Goal: Contribute content: Contribute content

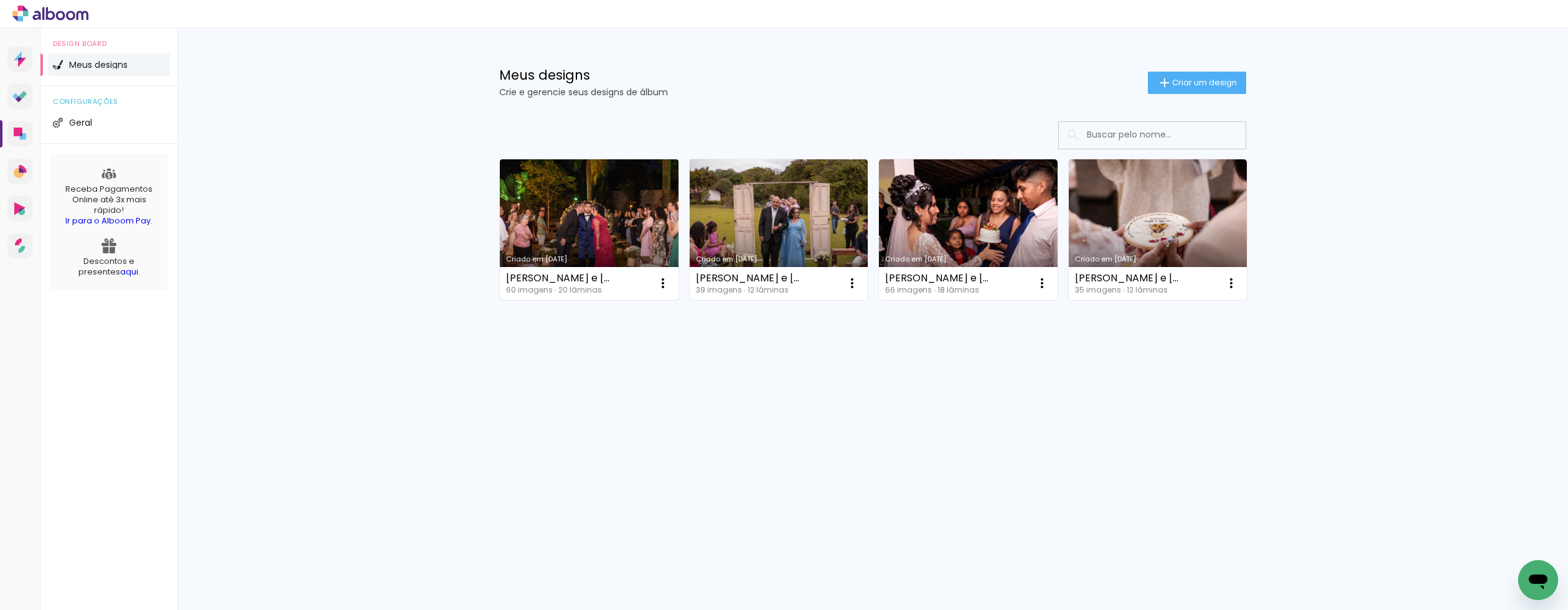
click at [607, 216] on link "Criado em [DATE]" at bounding box center [589, 230] width 179 height 141
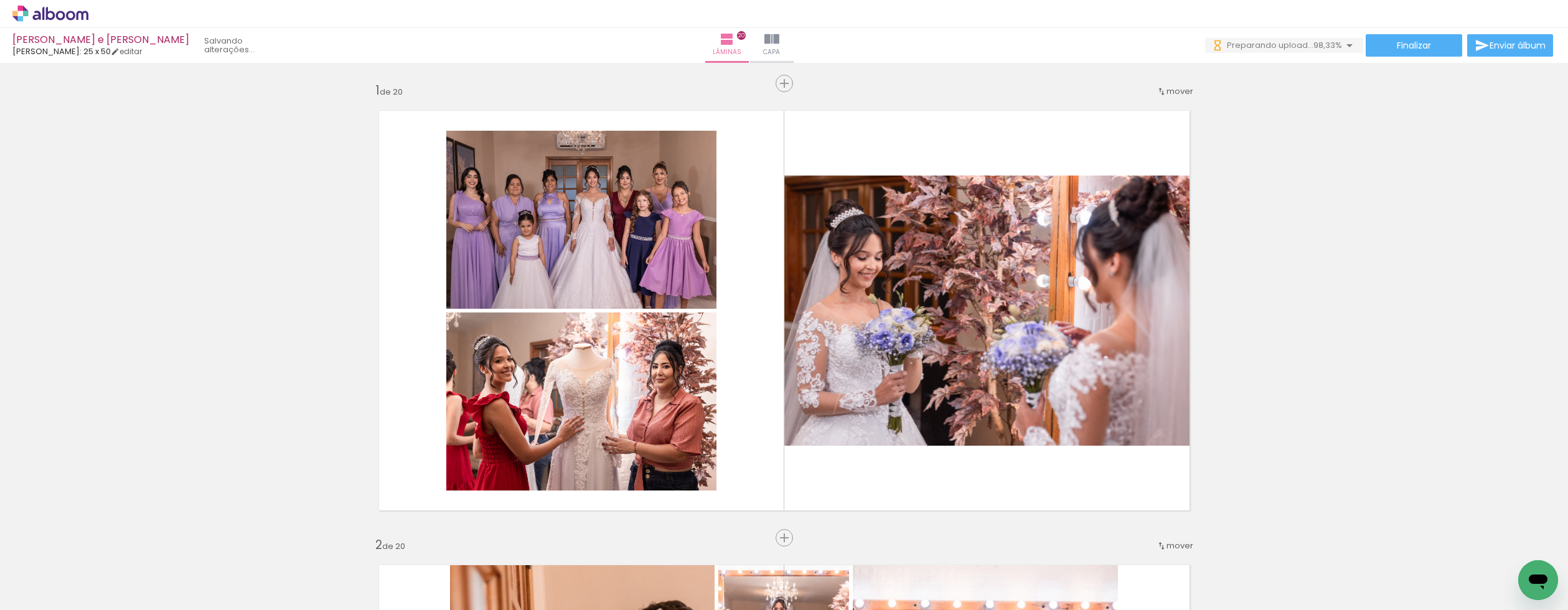
click at [43, 595] on span "Adicionar Fotos" at bounding box center [44, 593] width 37 height 14
click at [0, 0] on input "file" at bounding box center [0, 0] width 0 height 0
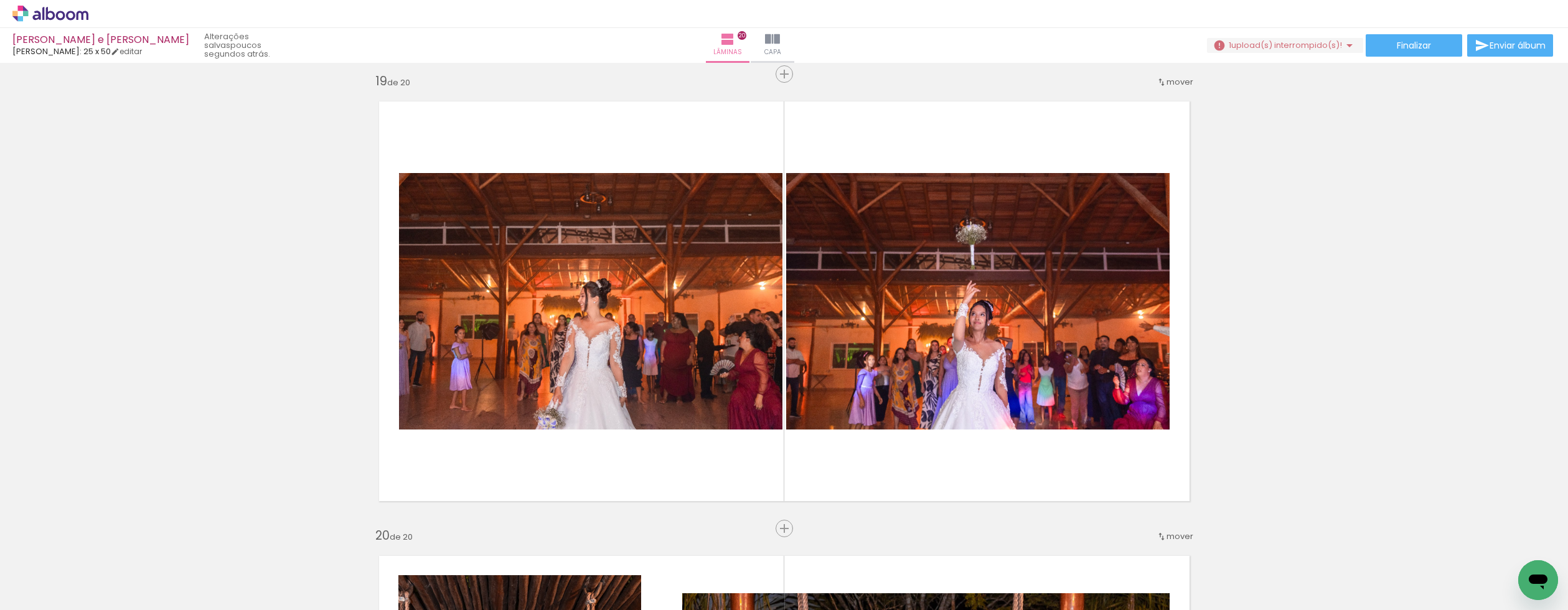
scroll to position [8191, 0]
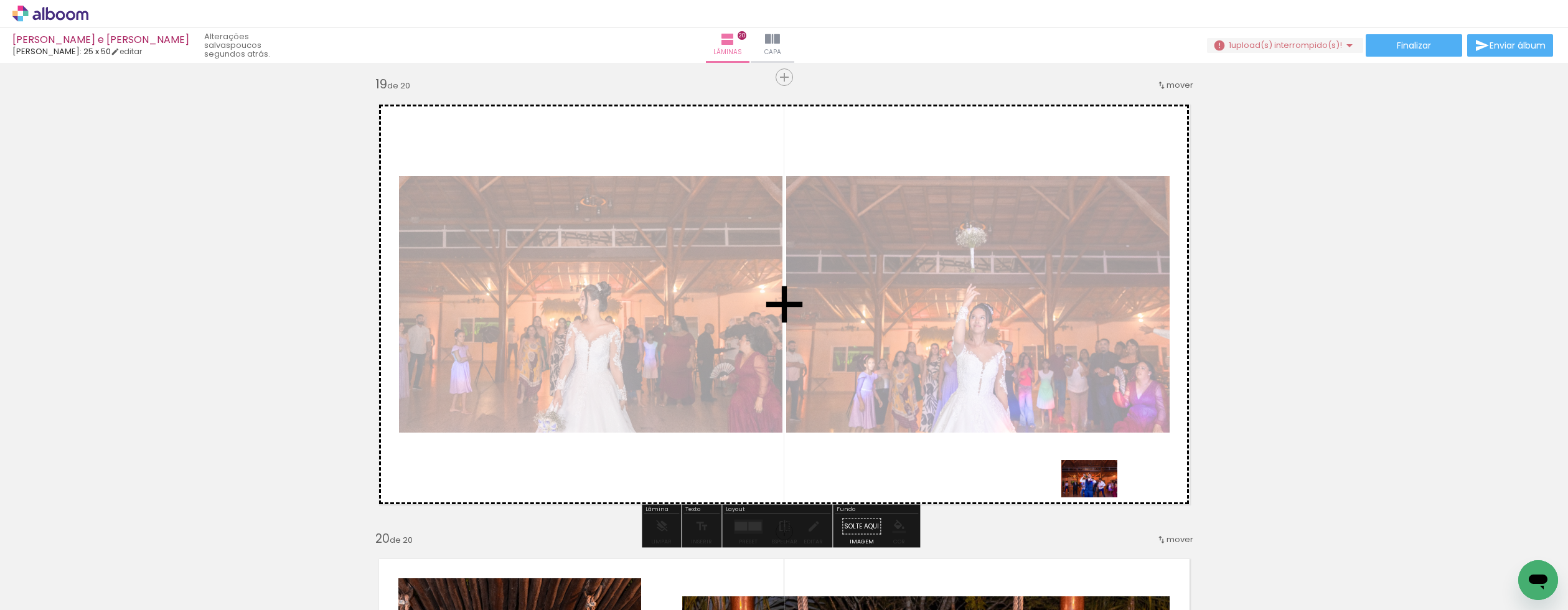
drag, startPoint x: 1458, startPoint y: 576, endPoint x: 1092, endPoint y: 489, distance: 376.2
click at [1092, 489] on quentale-workspace at bounding box center [784, 305] width 1568 height 610
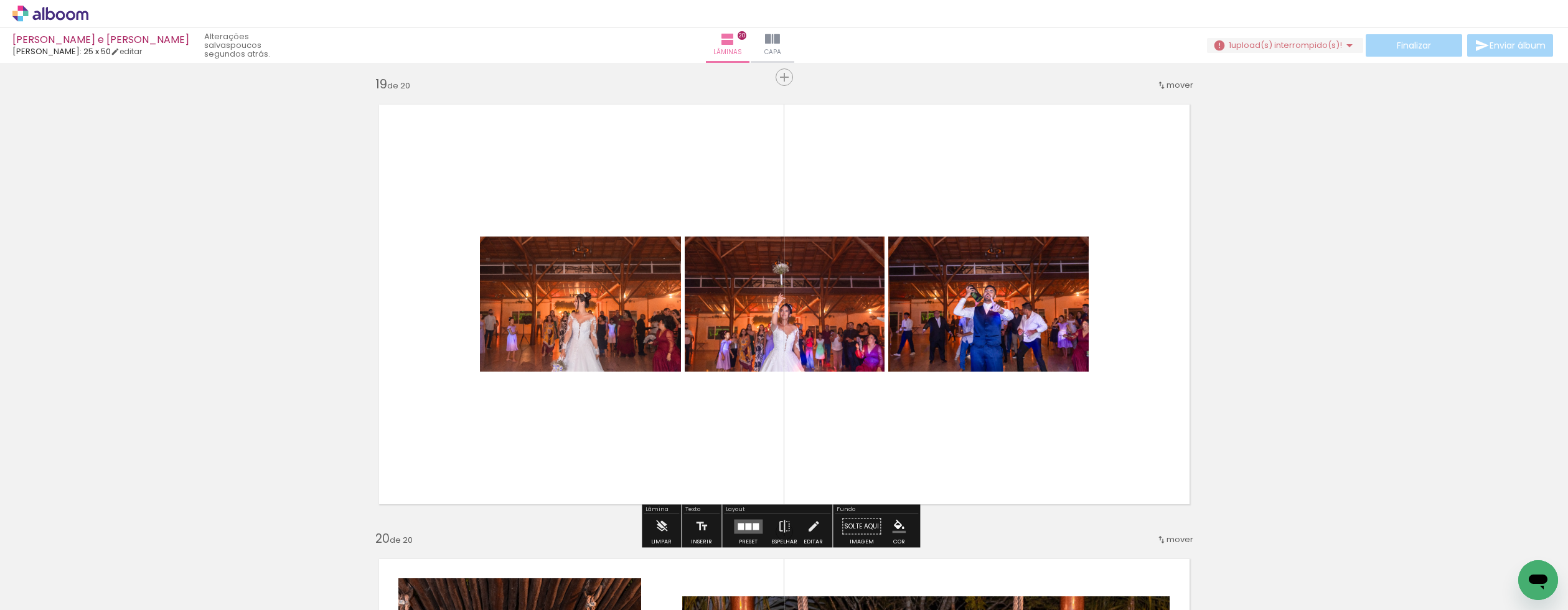
click at [1426, 550] on paper-icon-button at bounding box center [1421, 544] width 16 height 16
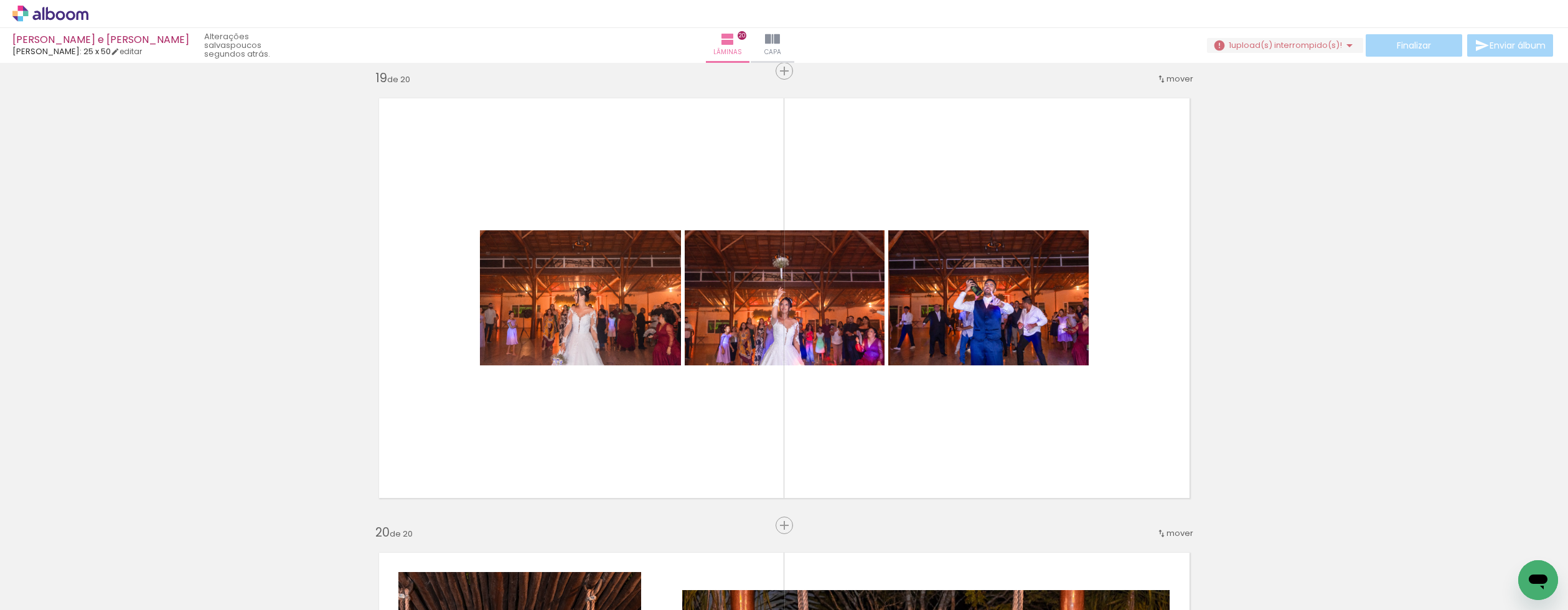
scroll to position [8197, 0]
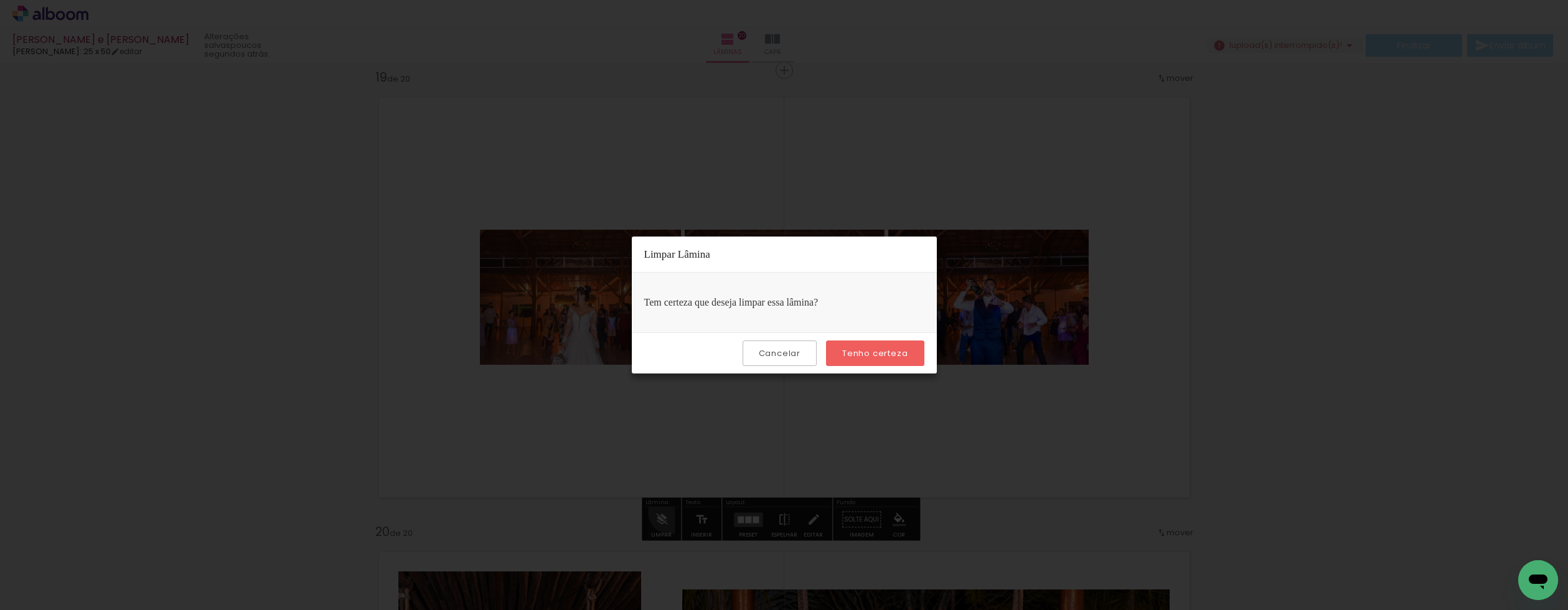
scroll to position [0, 2792]
click at [0, 0] on slot "Tenho certeza" at bounding box center [0, 0] width 0 height 0
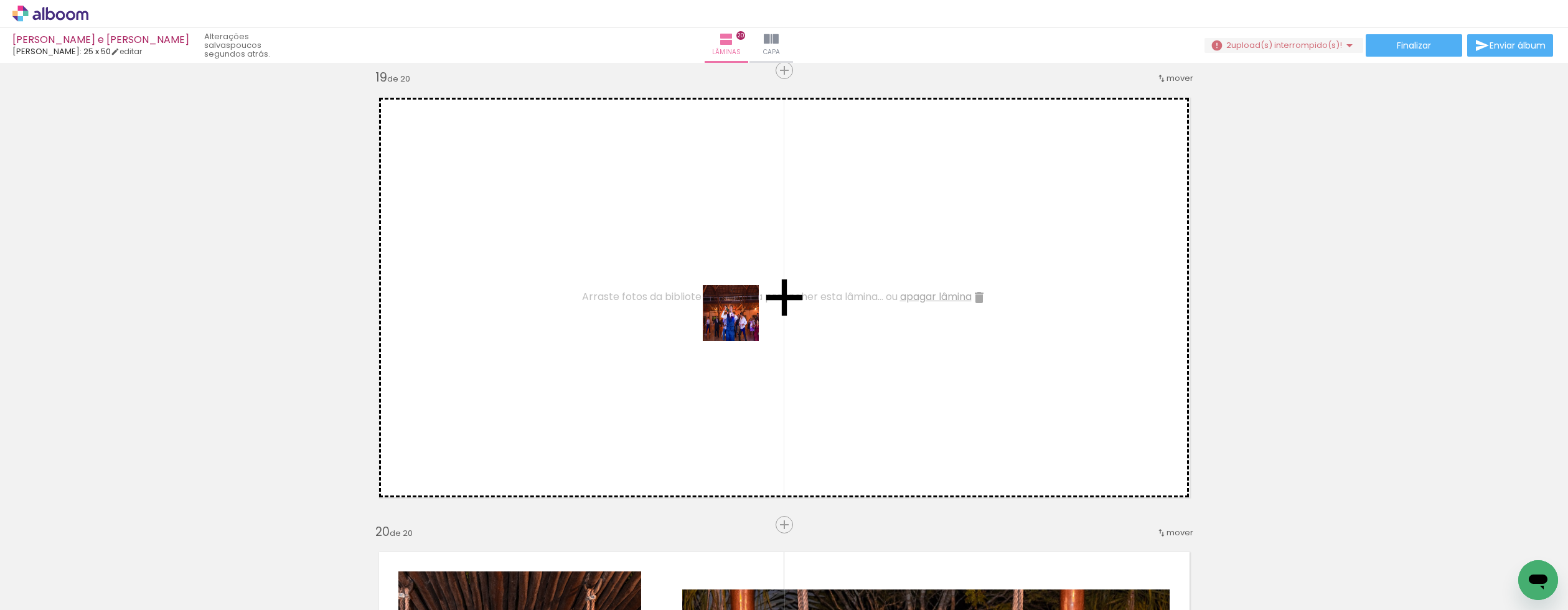
drag, startPoint x: 1513, startPoint y: 567, endPoint x: 742, endPoint y: 324, distance: 808.4
click at [742, 324] on quentale-workspace at bounding box center [784, 305] width 1568 height 610
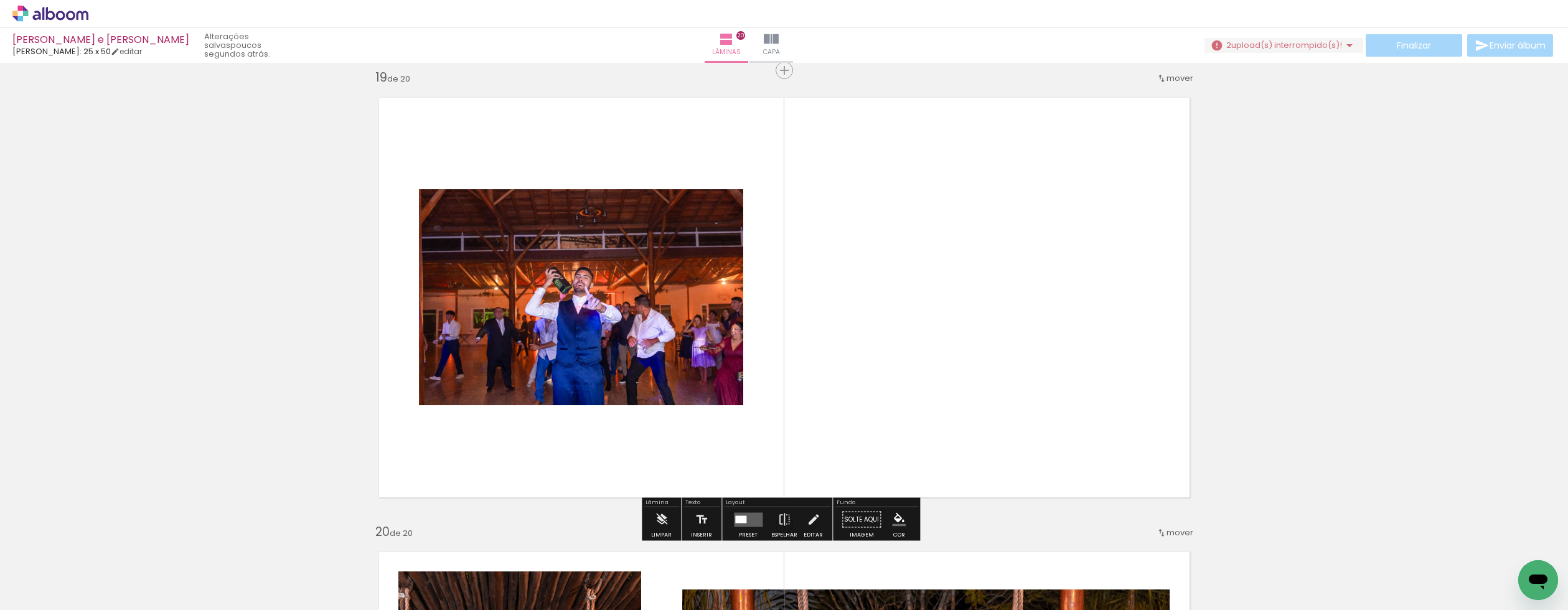
click at [1426, 551] on paper-icon-button at bounding box center [1421, 544] width 16 height 16
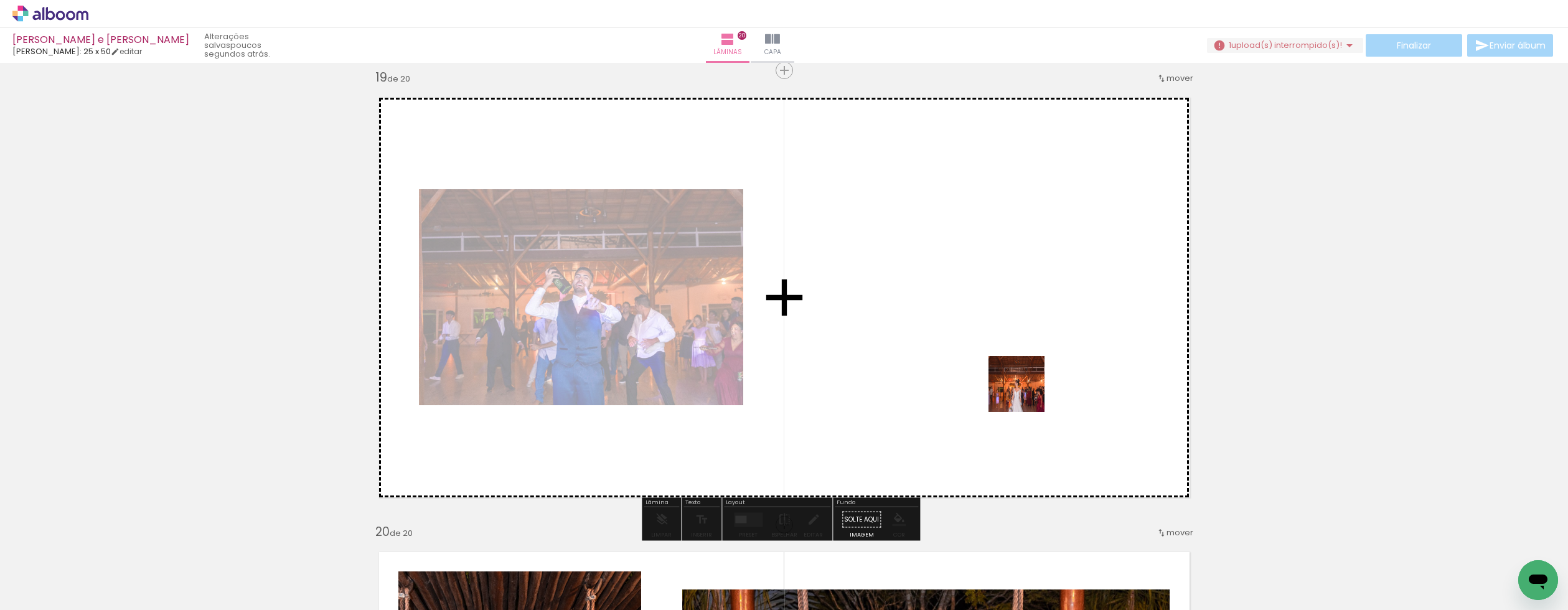
drag, startPoint x: 1259, startPoint y: 569, endPoint x: 1026, endPoint y: 394, distance: 291.4
click at [1026, 394] on quentale-workspace at bounding box center [784, 305] width 1568 height 610
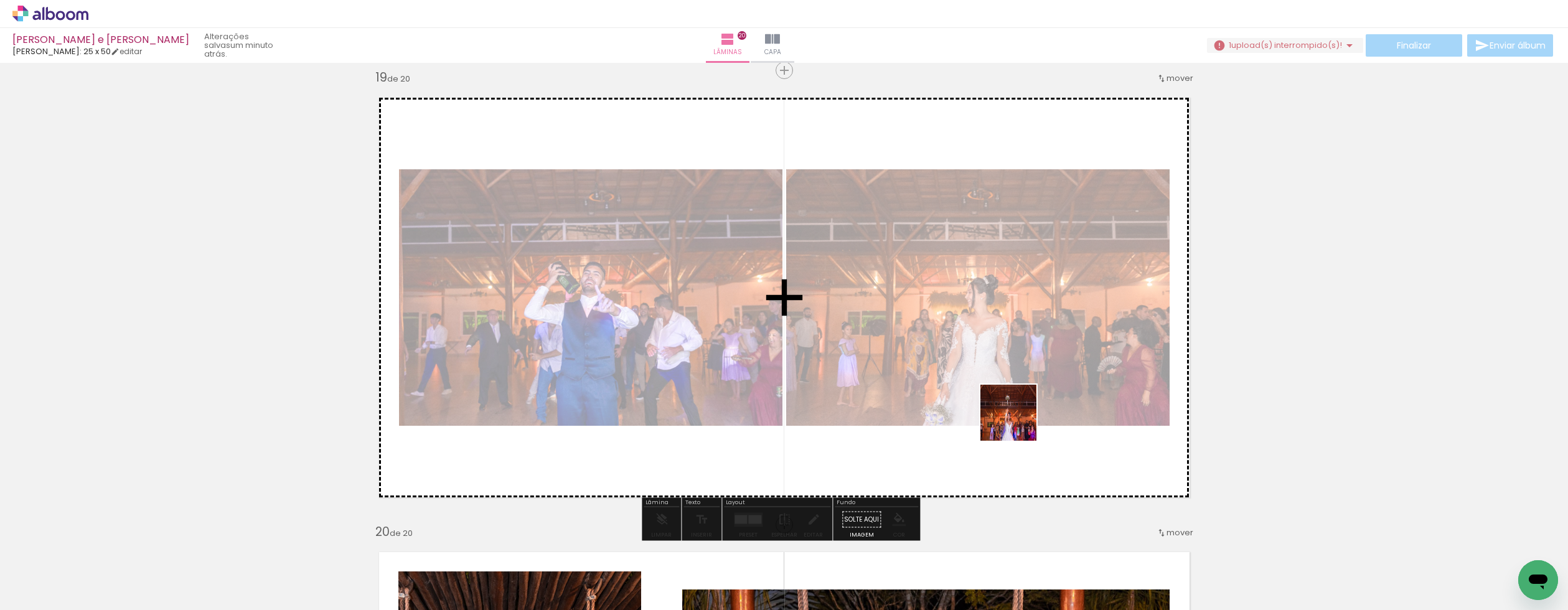
drag, startPoint x: 1304, startPoint y: 560, endPoint x: 981, endPoint y: 403, distance: 359.1
click at [981, 402] on quentale-workspace at bounding box center [784, 305] width 1568 height 610
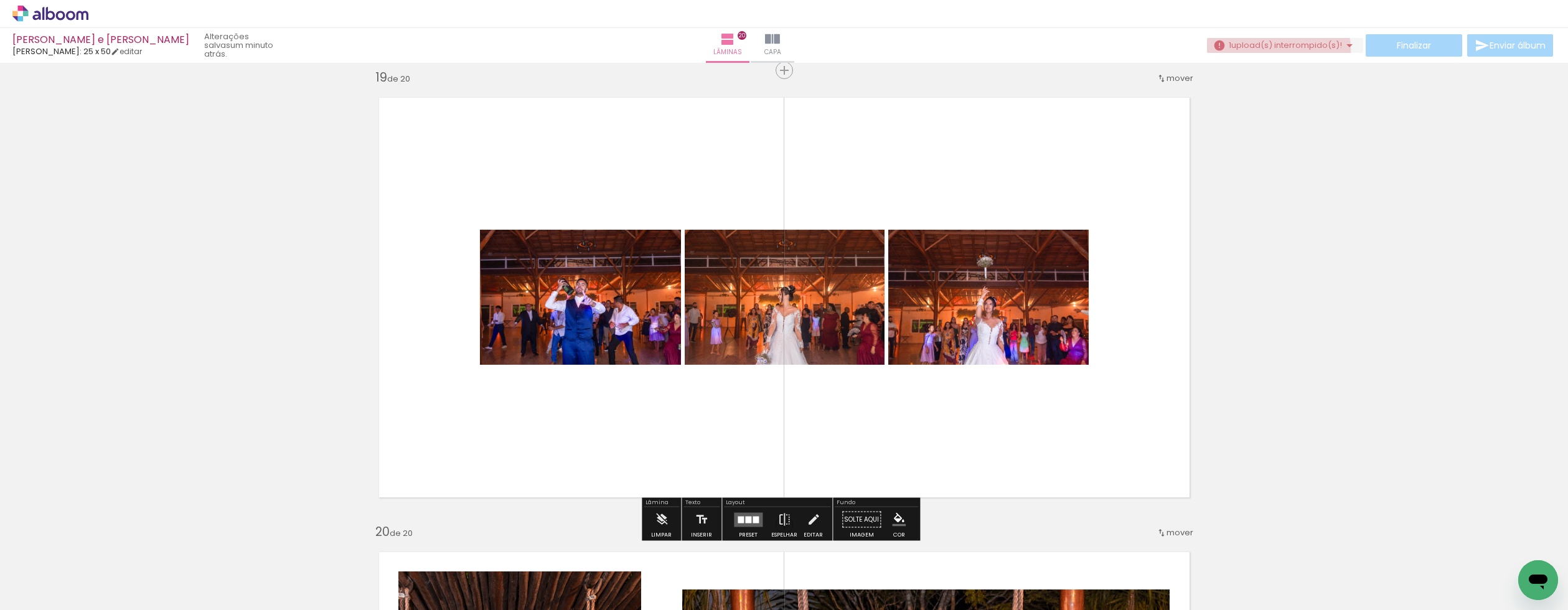
click at [1259, 51] on paper-button "1 upload(s) interrompido(s)! 98,33%" at bounding box center [1285, 44] width 156 height 15
click at [0, 0] on slot "Buscar arquivos interrompidos" at bounding box center [0, 0] width 0 height 0
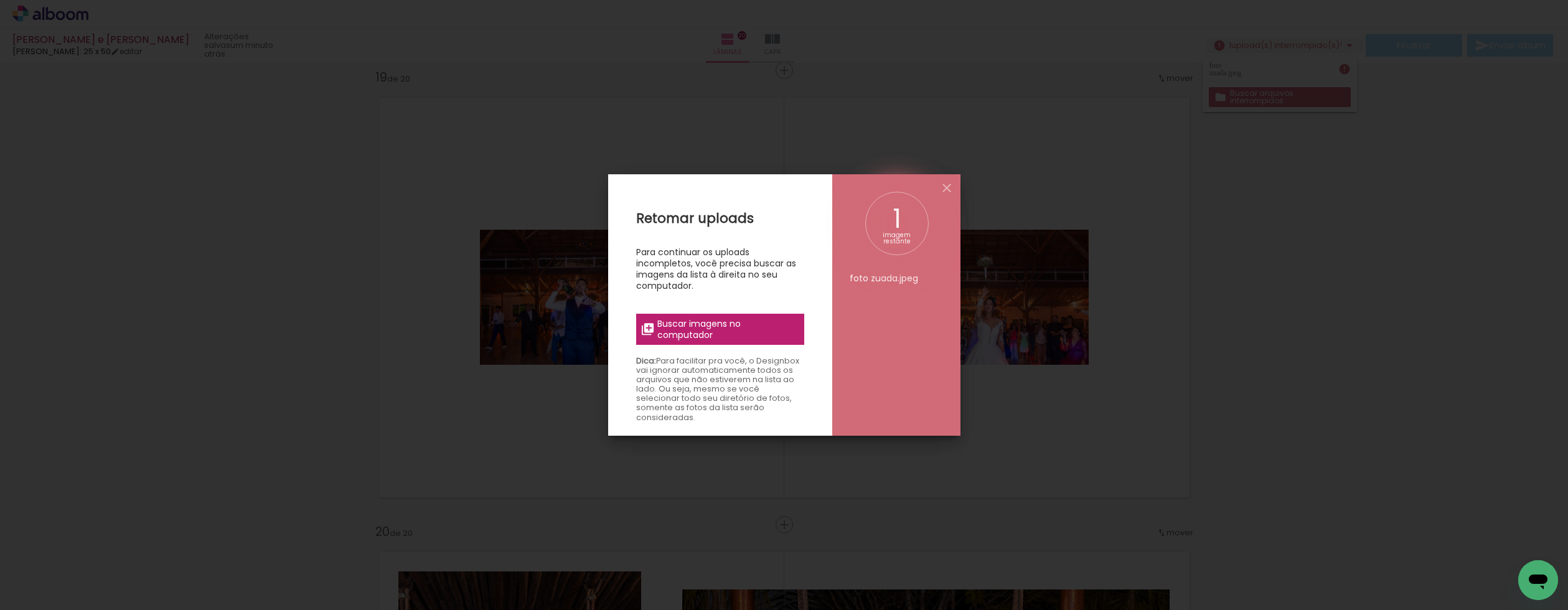
click at [696, 337] on span "Buscar imagens no computador" at bounding box center [726, 329] width 139 height 23
click at [0, 0] on input "file" at bounding box center [0, 0] width 0 height 0
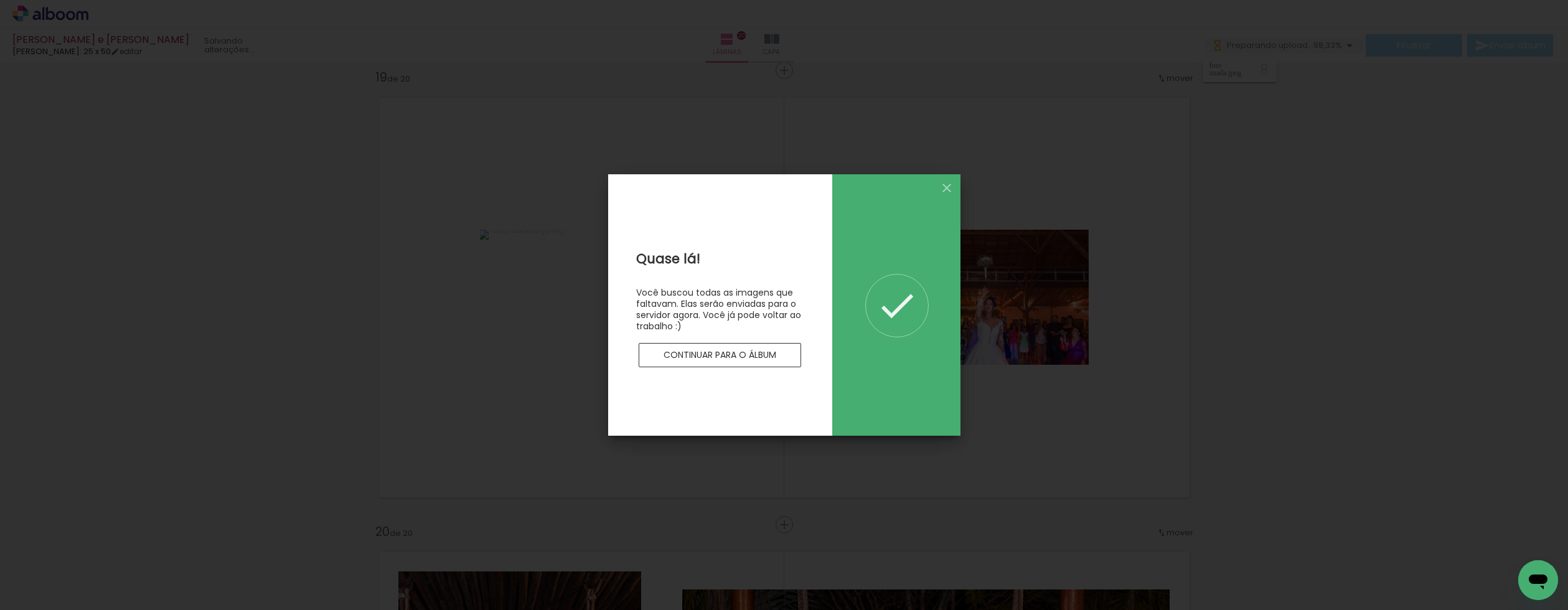
click at [0, 0] on slot "Continuar para o álbum" at bounding box center [0, 0] width 0 height 0
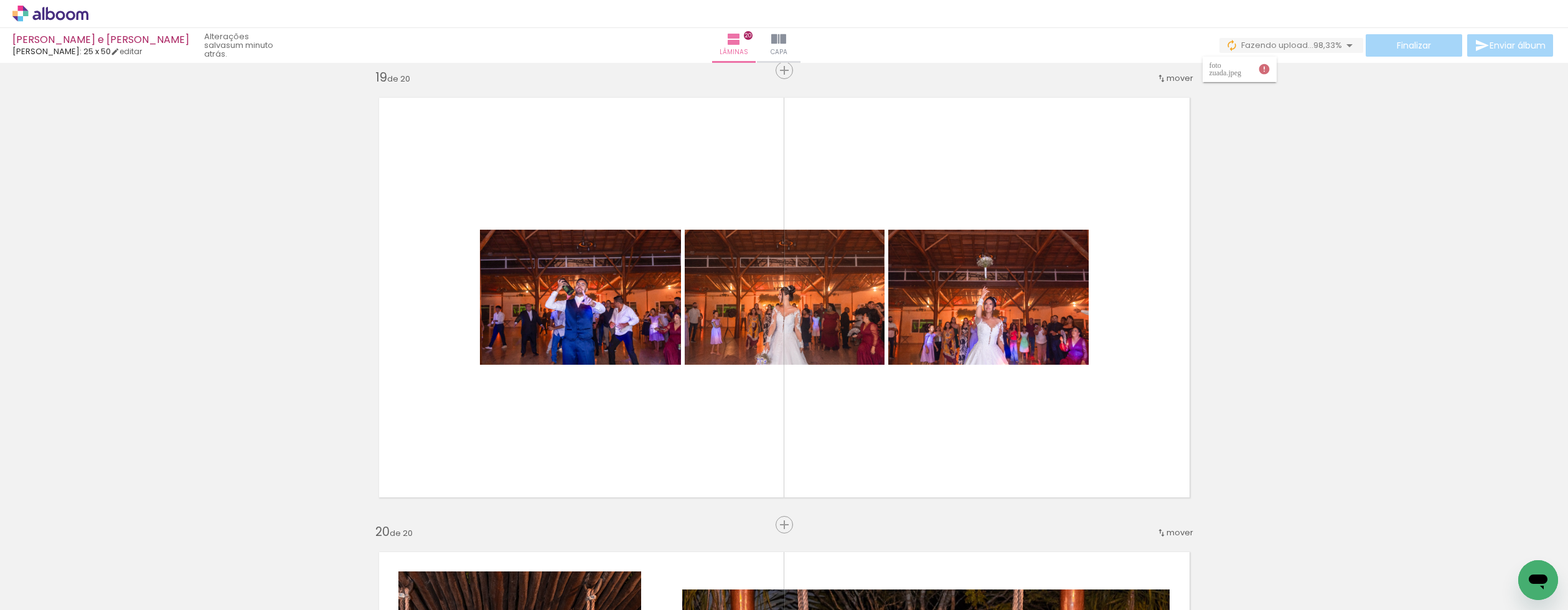
click at [1254, 73] on paper-item "foto zuada.jpeg" at bounding box center [1239, 69] width 74 height 26
click at [1261, 64] on iron-icon at bounding box center [1264, 69] width 13 height 13
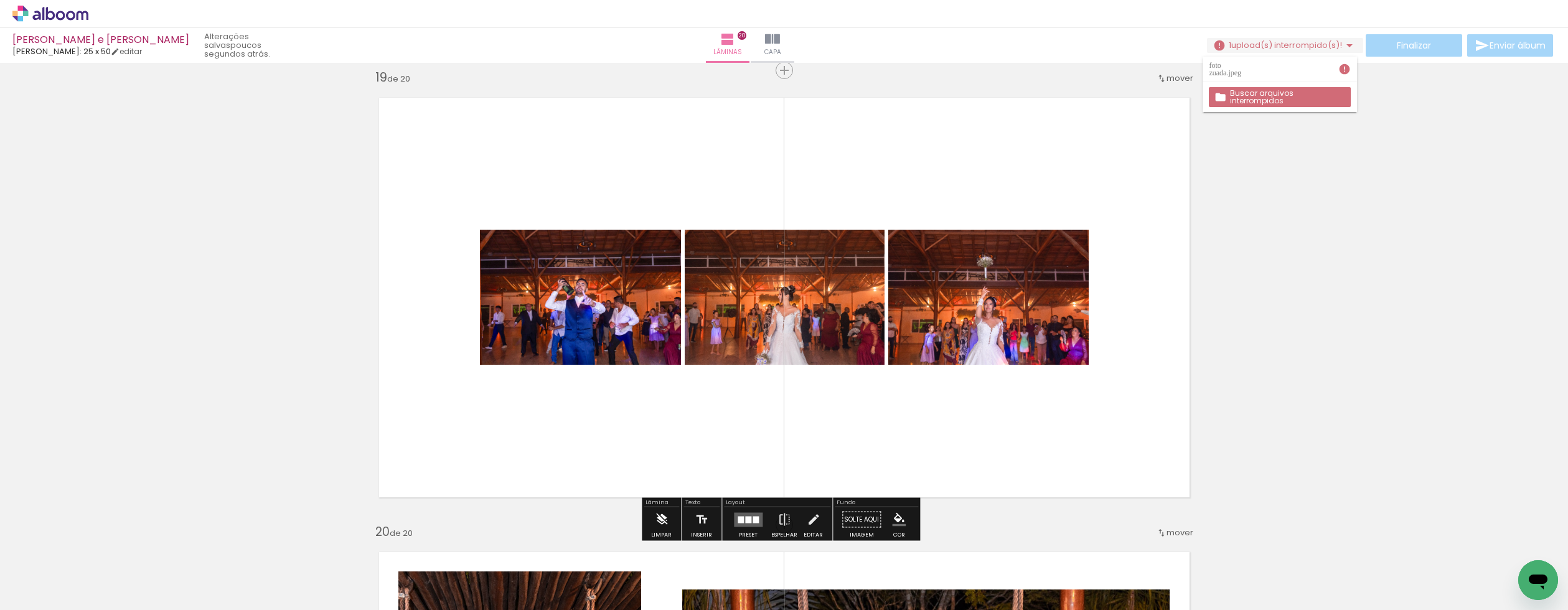
click at [662, 524] on iron-icon at bounding box center [662, 519] width 14 height 25
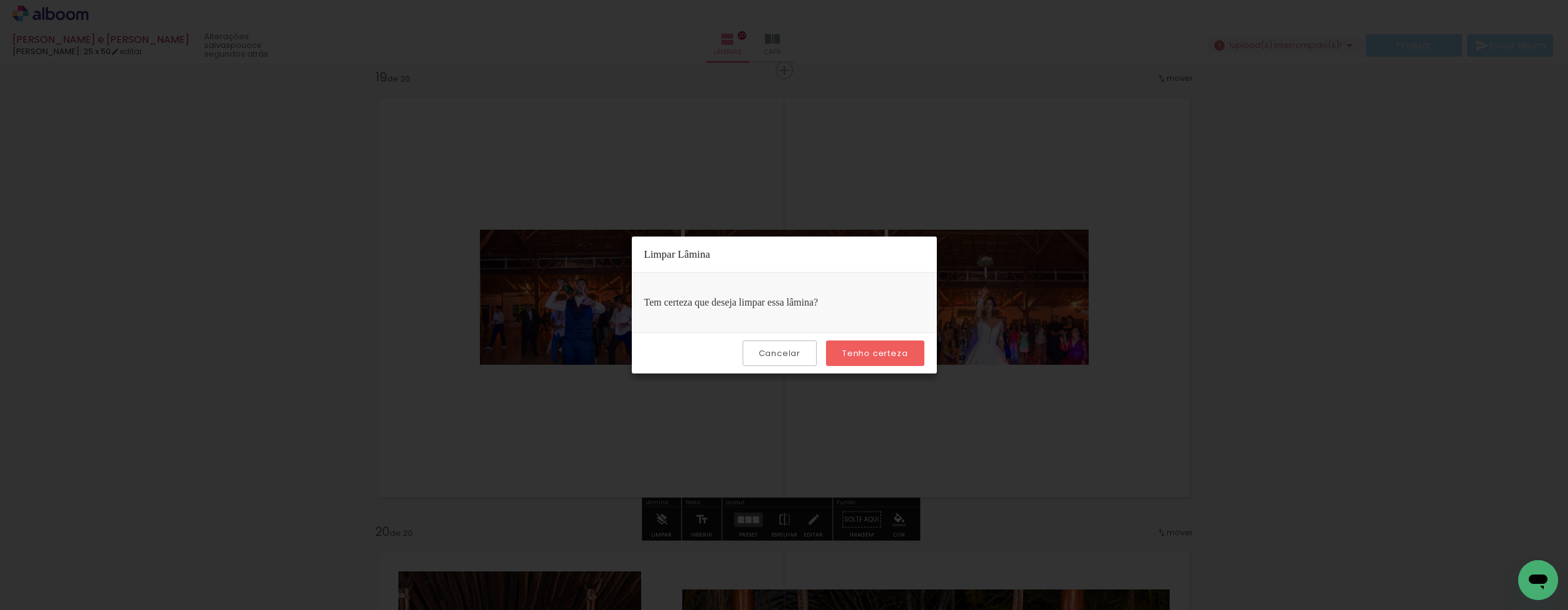
click at [0, 0] on slot "Tenho certeza" at bounding box center [0, 0] width 0 height 0
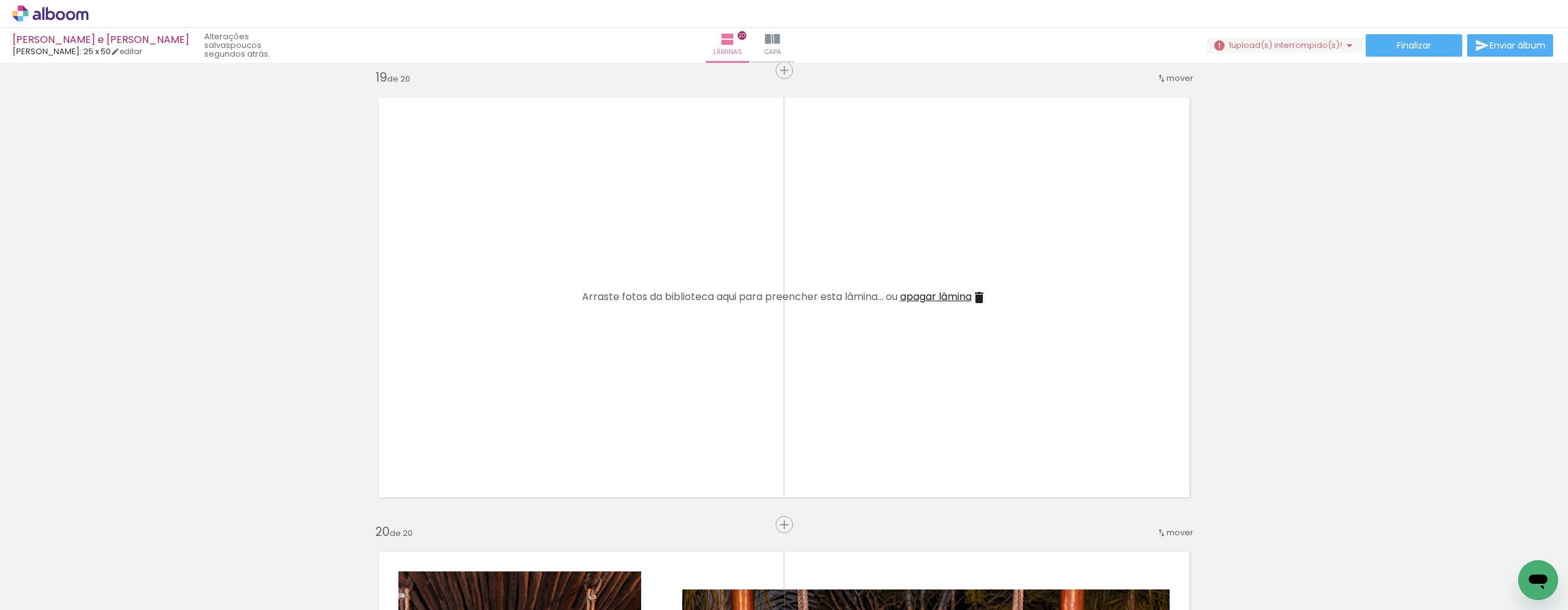
click at [1489, 545] on iron-icon at bounding box center [1490, 543] width 13 height 13
drag, startPoint x: 1327, startPoint y: 377, endPoint x: 1232, endPoint y: 286, distance: 131.6
click at [30, 593] on span "Adicionar Fotos" at bounding box center [44, 593] width 37 height 14
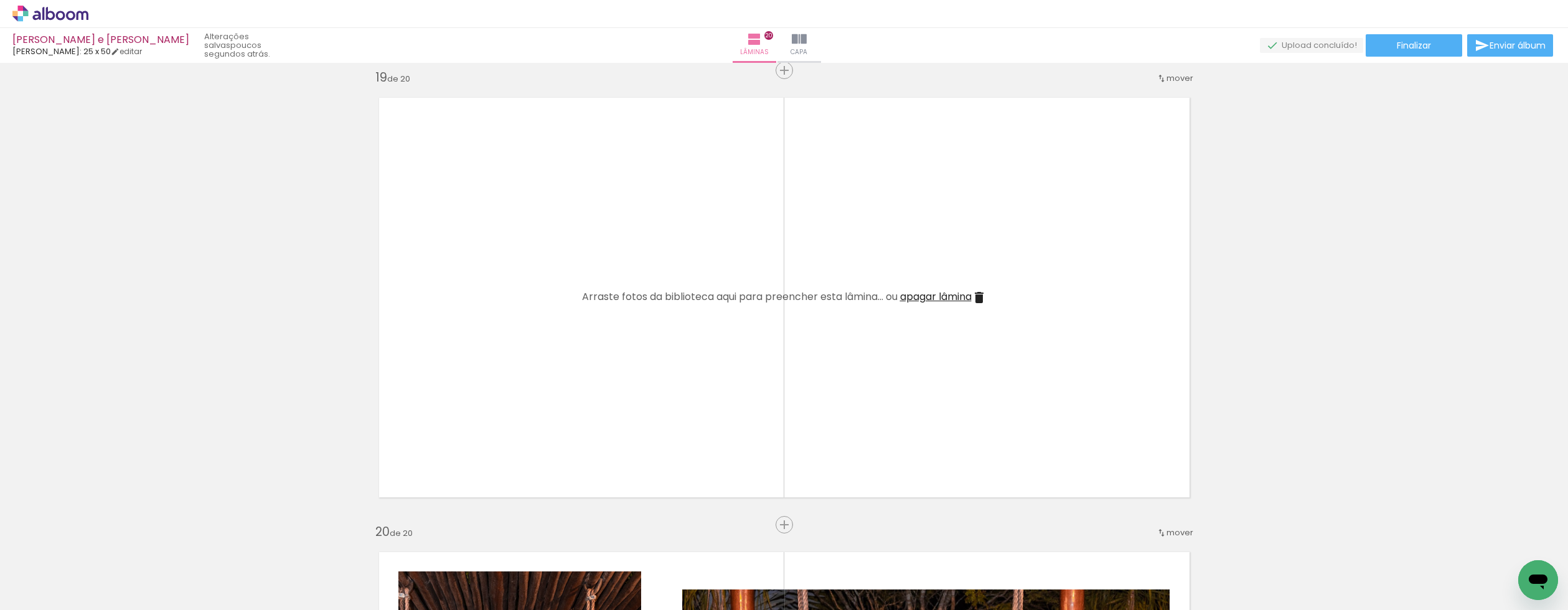
click at [0, 0] on input "file" at bounding box center [0, 0] width 0 height 0
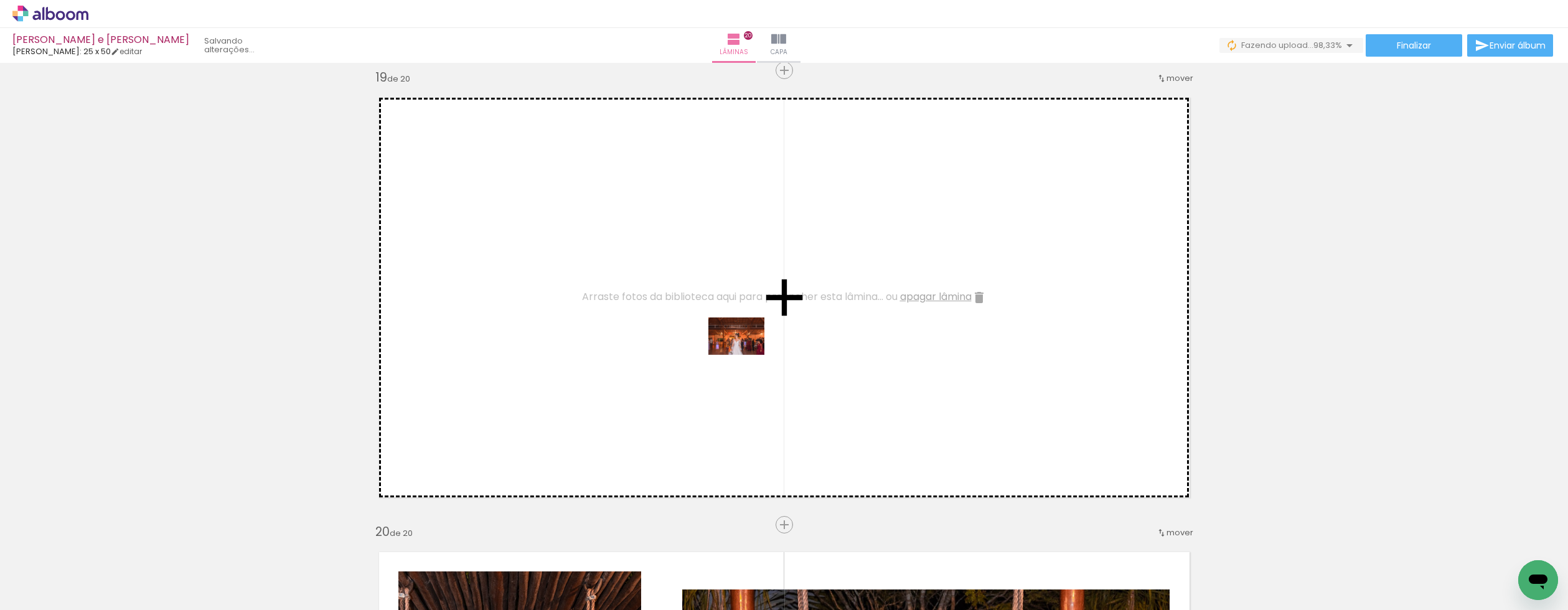
drag, startPoint x: 1241, startPoint y: 573, endPoint x: 745, endPoint y: 354, distance: 542.2
click at [745, 354] on quentale-workspace at bounding box center [784, 305] width 1568 height 610
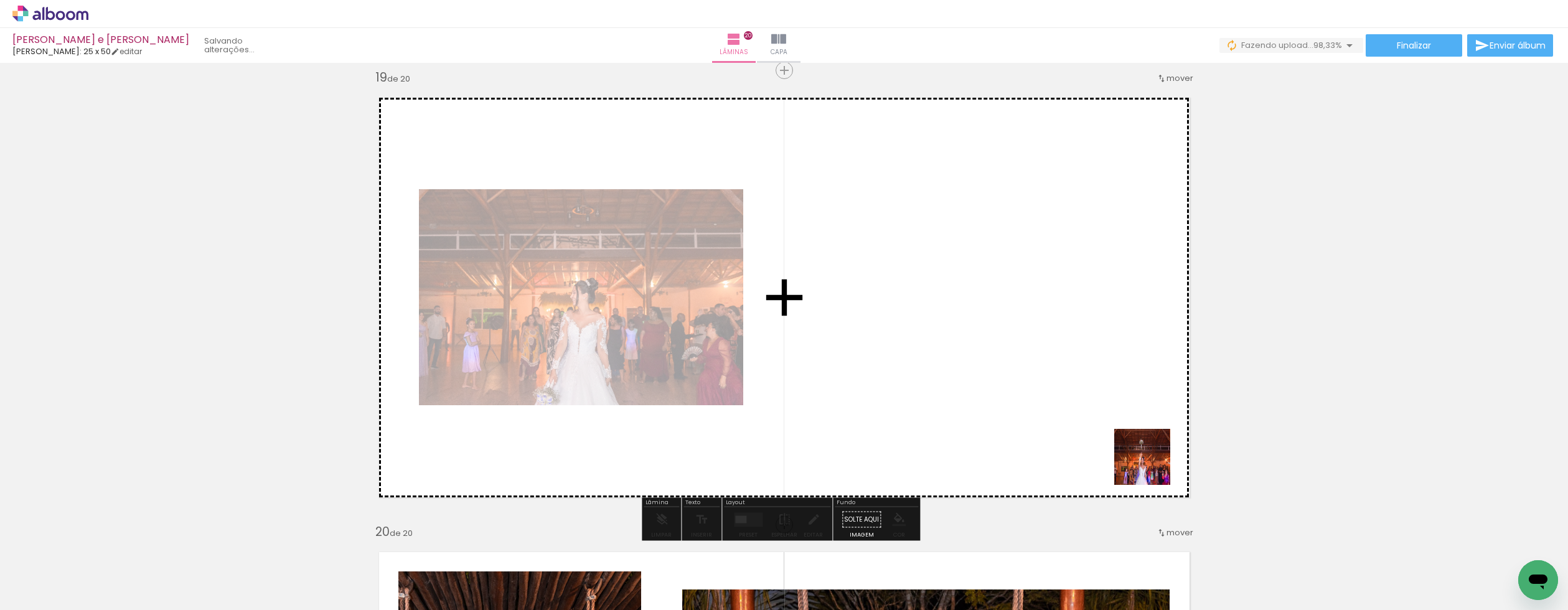
drag, startPoint x: 1152, startPoint y: 467, endPoint x: 1025, endPoint y: 388, distance: 149.6
click at [1025, 388] on quentale-workspace at bounding box center [784, 305] width 1568 height 610
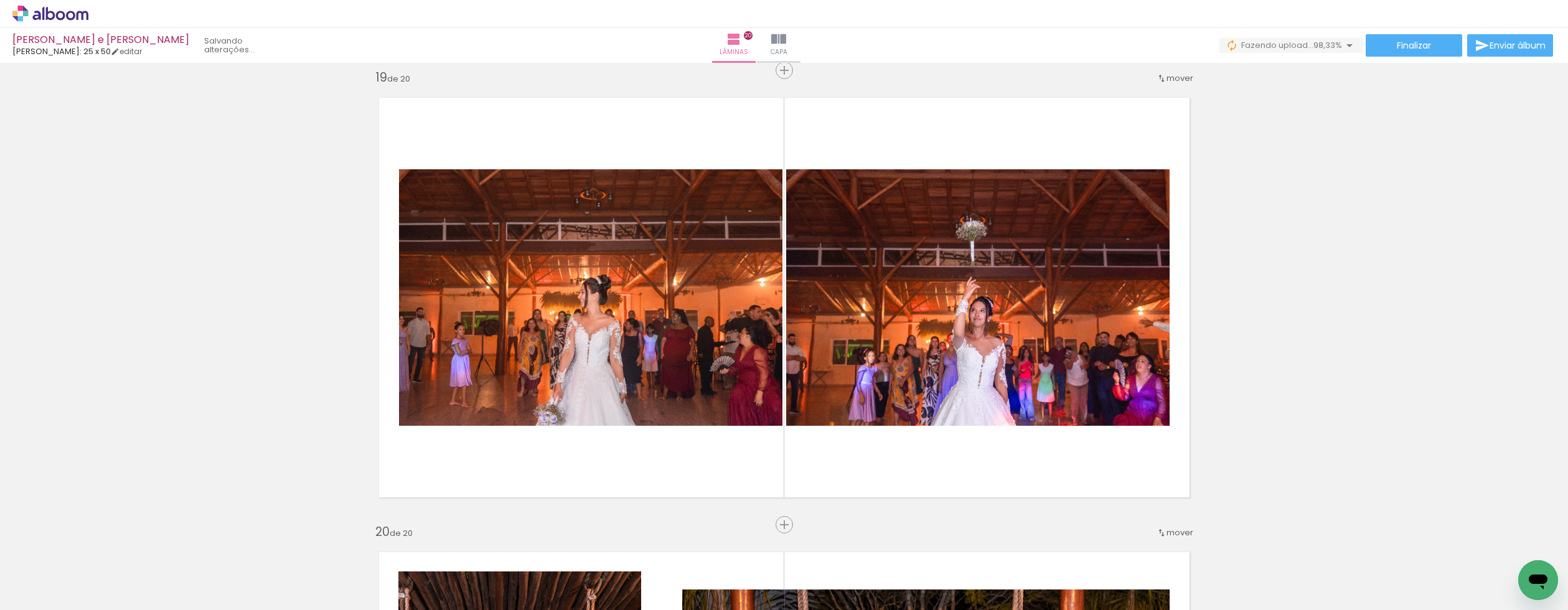
click at [1342, 49] on iron-icon at bounding box center [1349, 44] width 15 height 15
click at [1335, 48] on span "98,33%" at bounding box center [1327, 45] width 29 height 12
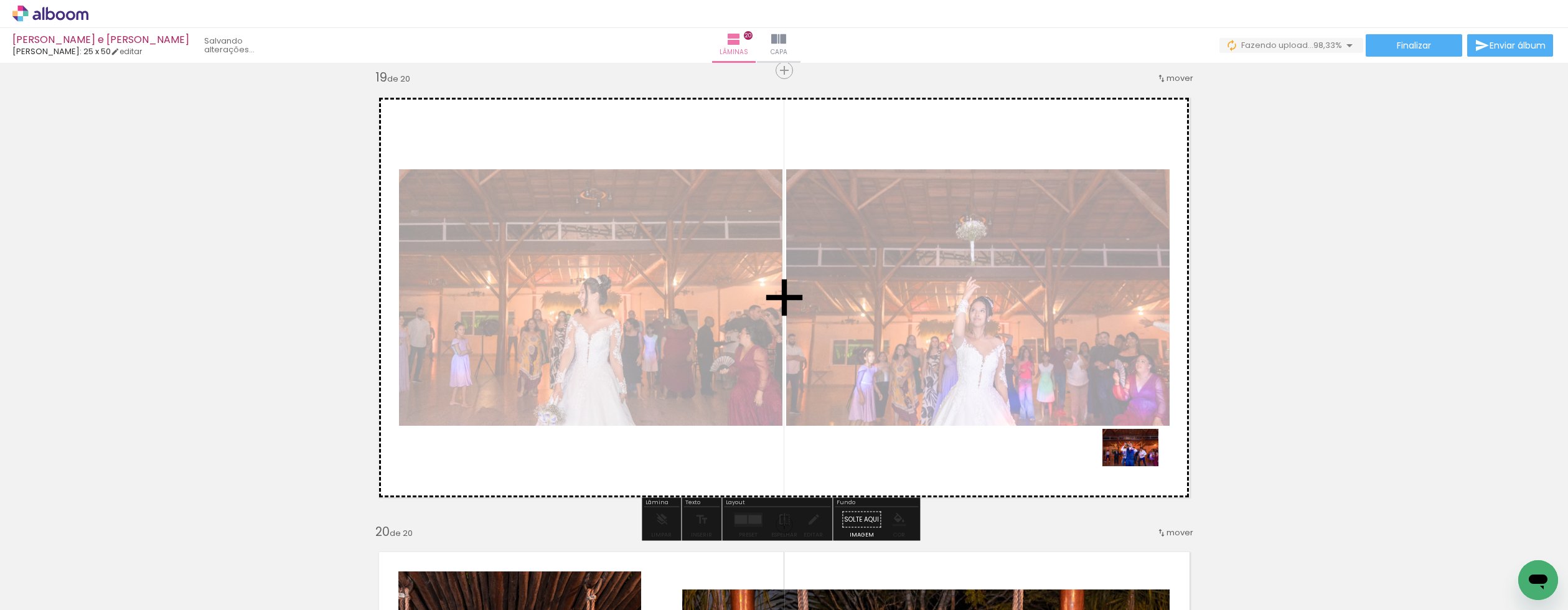
drag, startPoint x: 1508, startPoint y: 556, endPoint x: 1122, endPoint y: 454, distance: 399.2
click at [1122, 454] on quentale-workspace at bounding box center [784, 305] width 1568 height 610
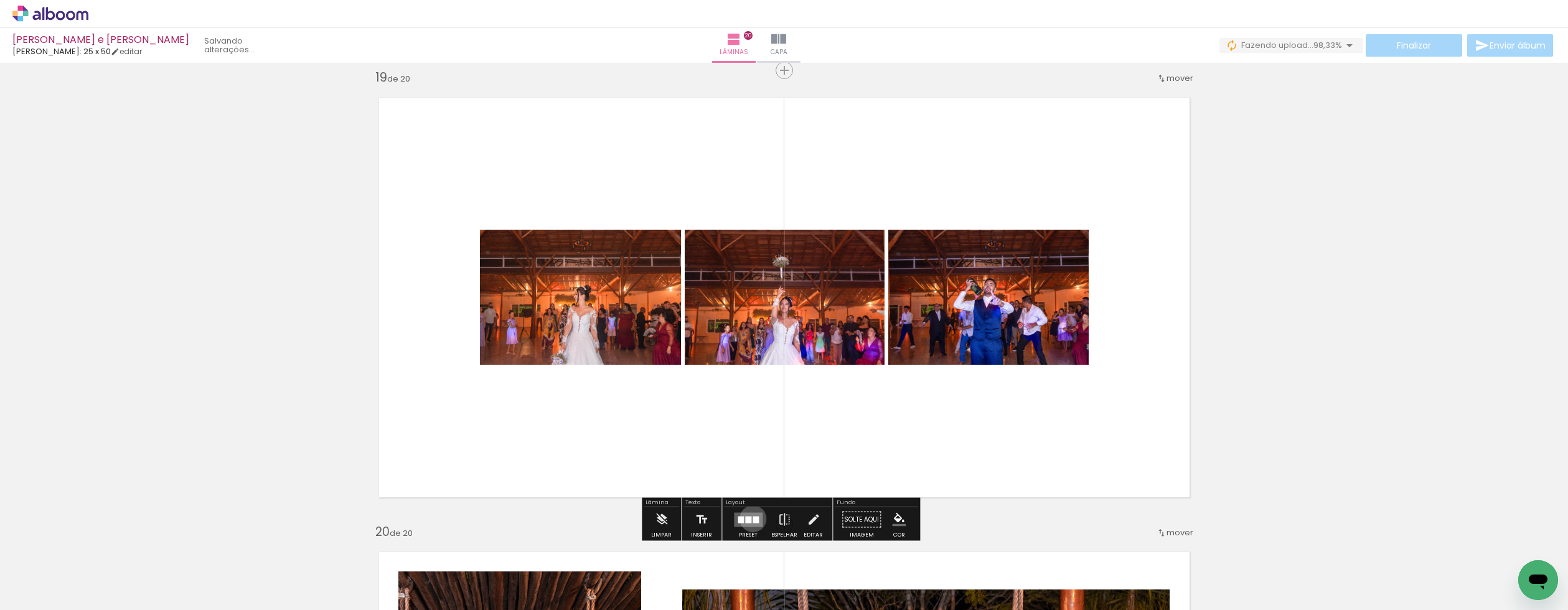
drag, startPoint x: 750, startPoint y: 519, endPoint x: 919, endPoint y: 385, distance: 215.7
click at [753, 519] on div at bounding box center [756, 519] width 6 height 7
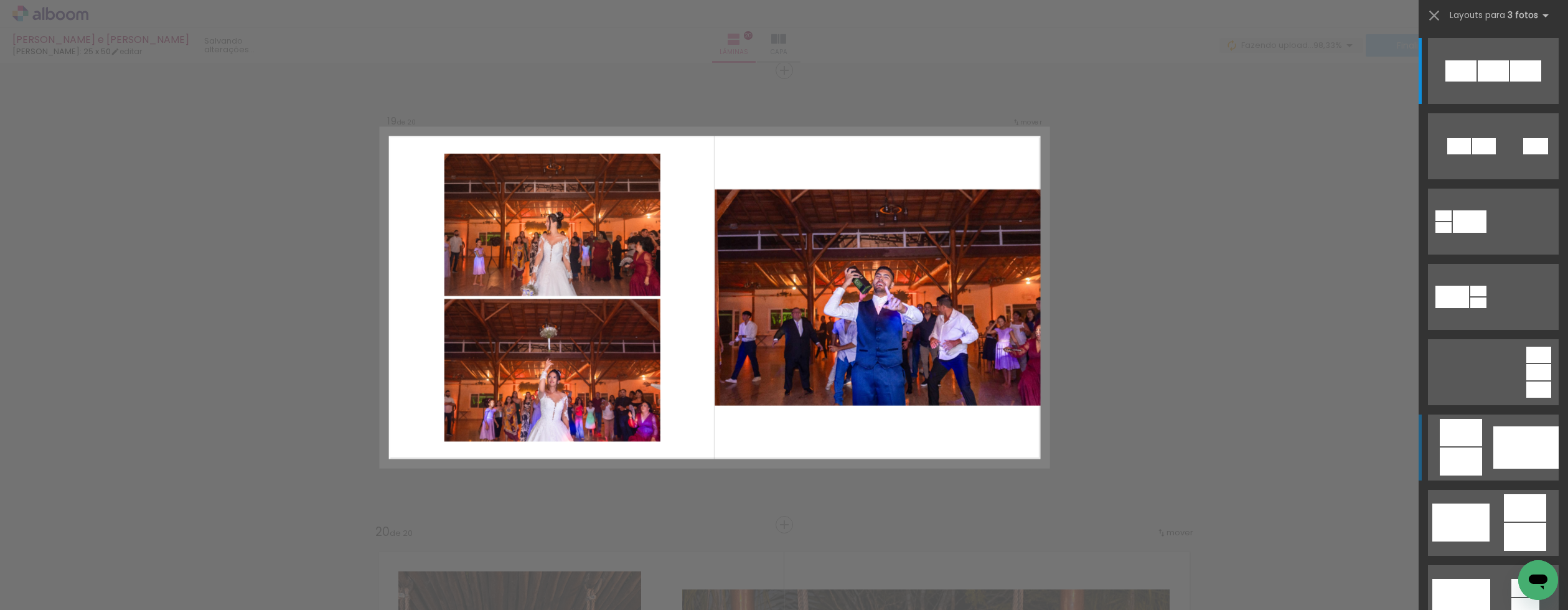
click at [1487, 104] on quentale-layouter at bounding box center [1493, 70] width 131 height 66
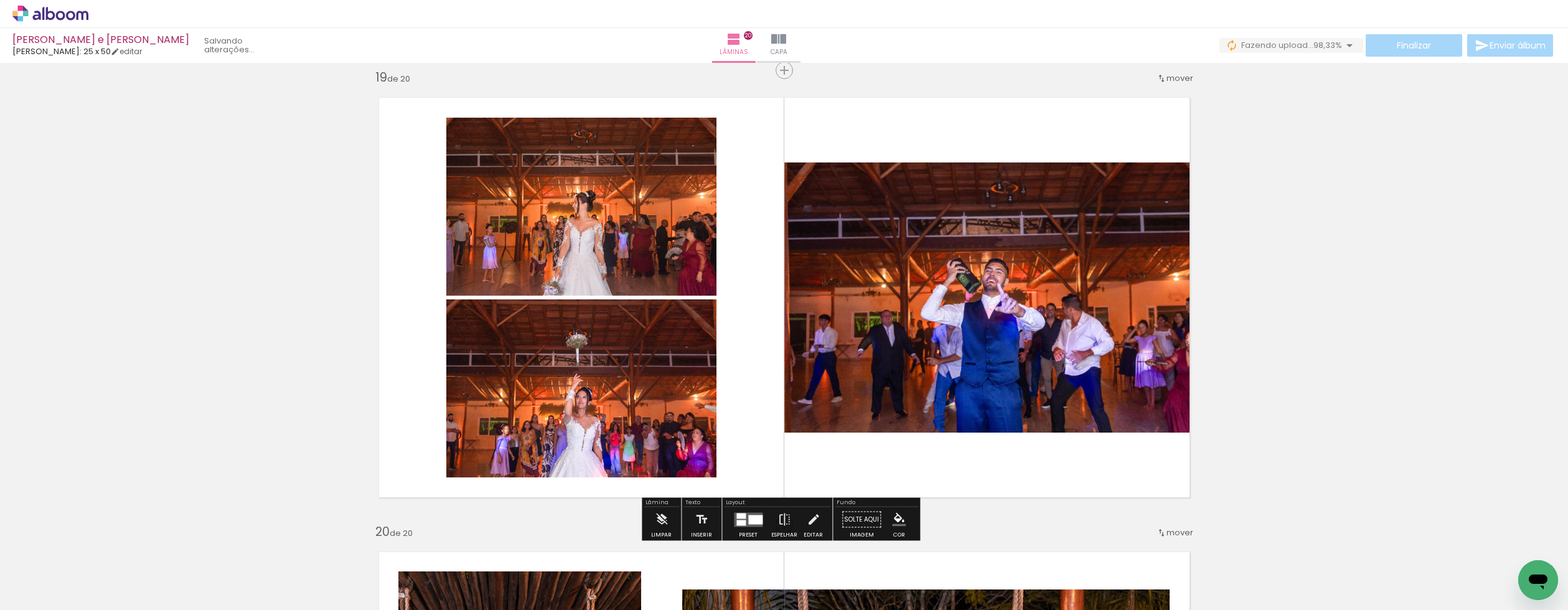
click at [1313, 43] on span "98,33%" at bounding box center [1327, 45] width 29 height 12
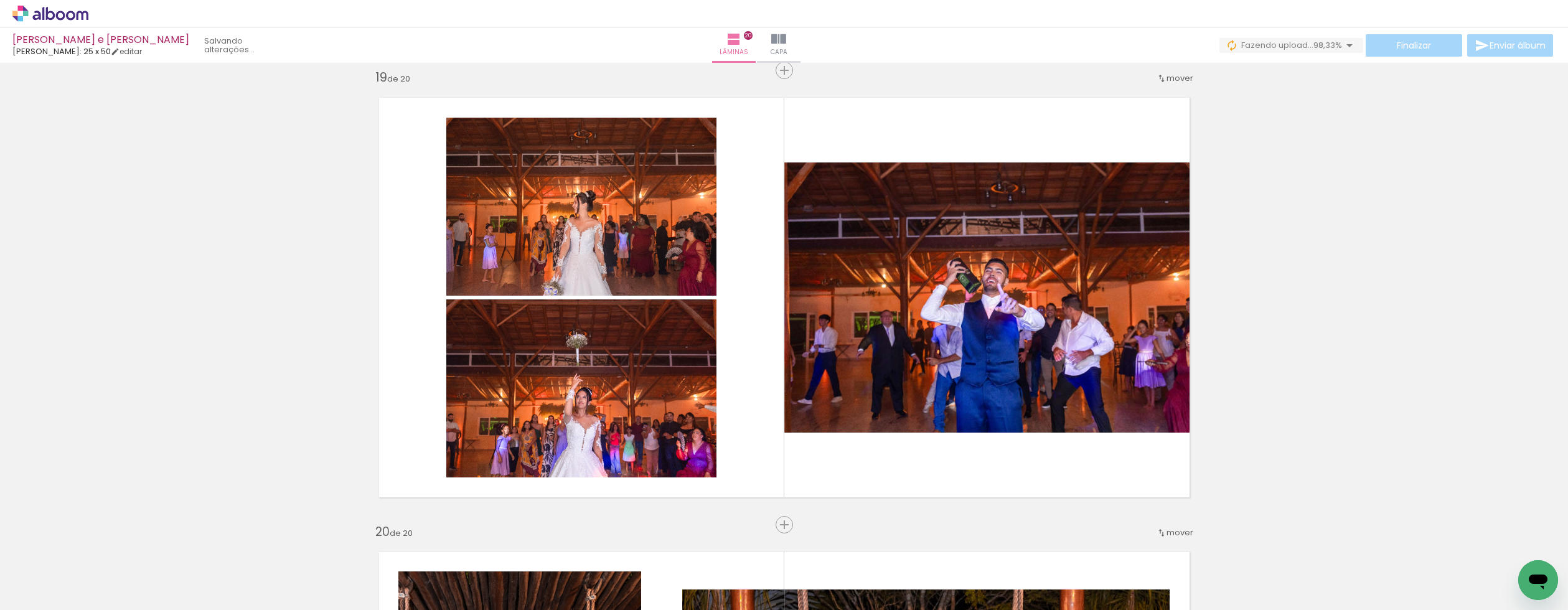
click at [1313, 43] on span "98,33%" at bounding box center [1327, 45] width 29 height 12
click at [1335, 42] on span "98,33%" at bounding box center [1327, 45] width 29 height 12
